Goal: Information Seeking & Learning: Learn about a topic

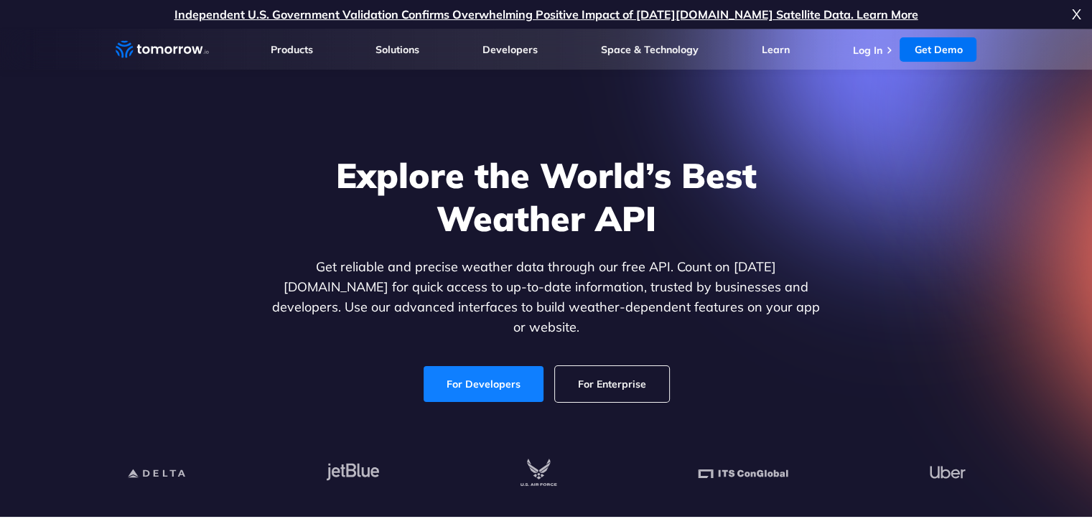
click at [488, 376] on link "For Developers" at bounding box center [484, 384] width 120 height 36
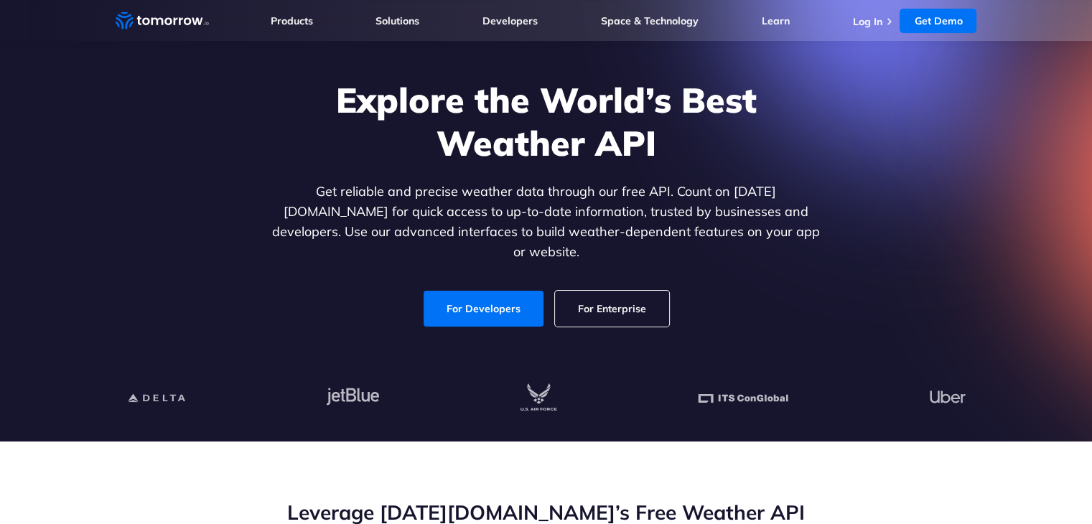
scroll to position [72, 0]
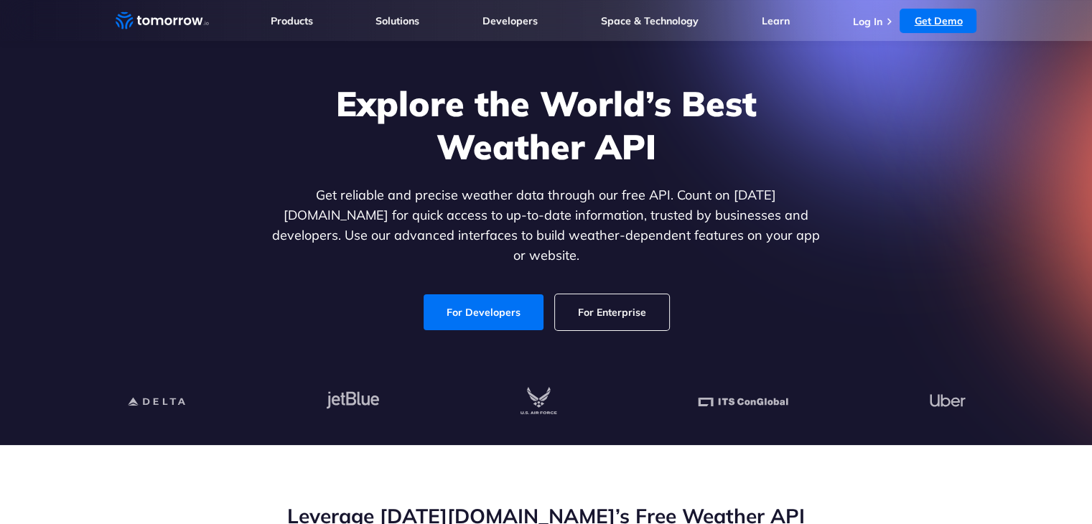
click at [939, 15] on link "Get Demo" at bounding box center [938, 21] width 77 height 24
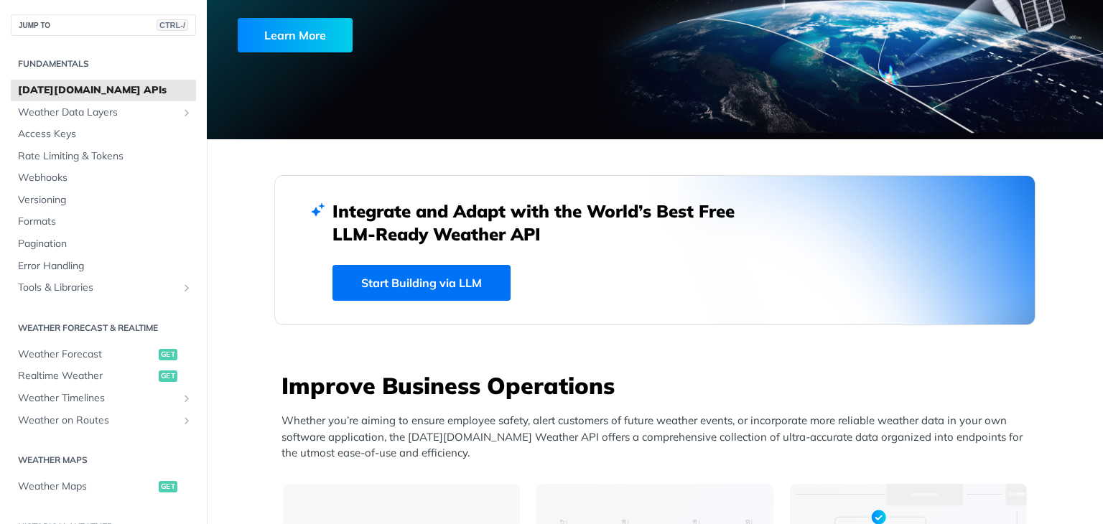
scroll to position [359, 0]
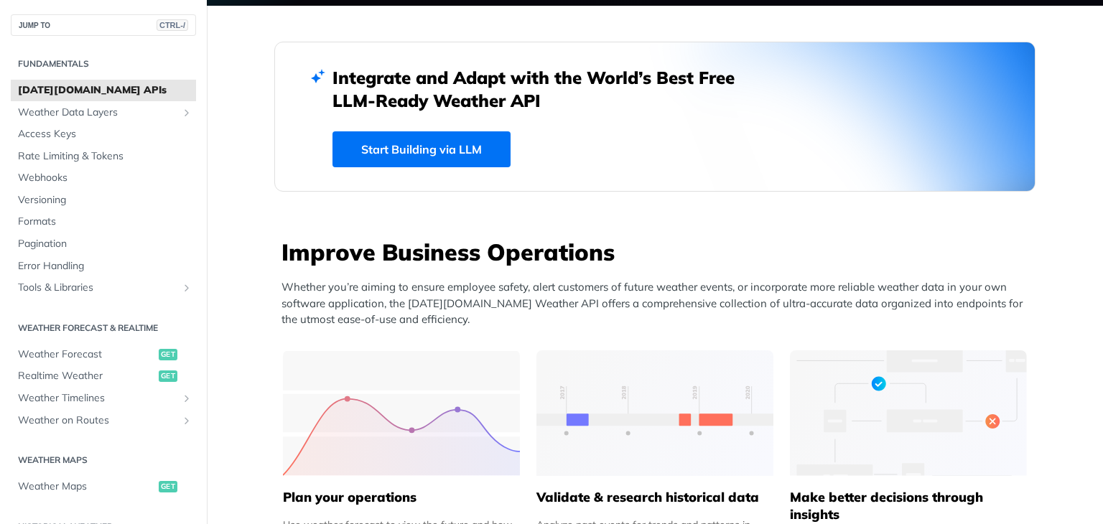
click at [442, 163] on link "Start Building via LLM" at bounding box center [421, 149] width 178 height 36
